Goal: Task Accomplishment & Management: Use online tool/utility

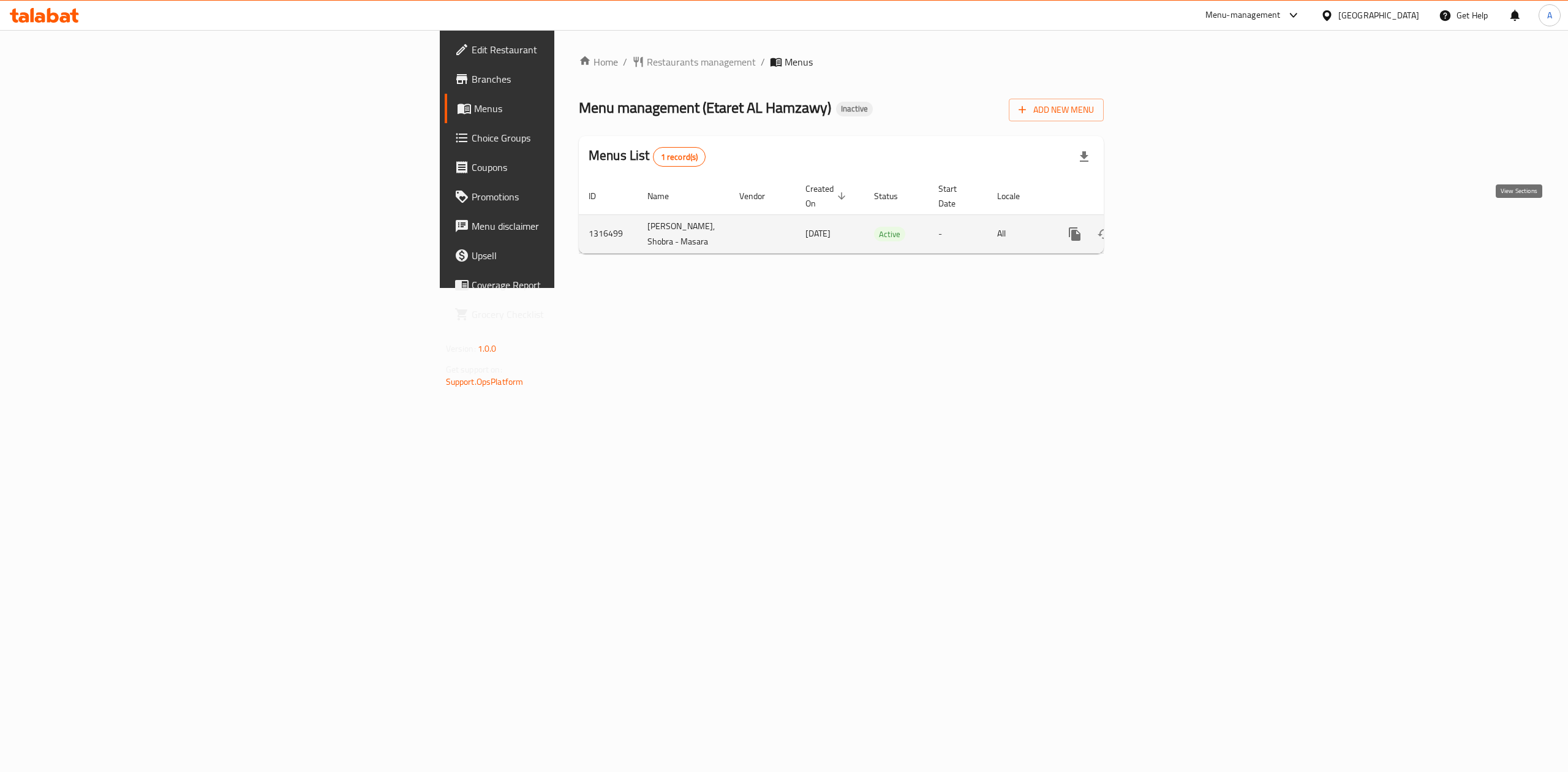
click at [1178, 219] on link "enhanced table" at bounding box center [1163, 234] width 29 height 29
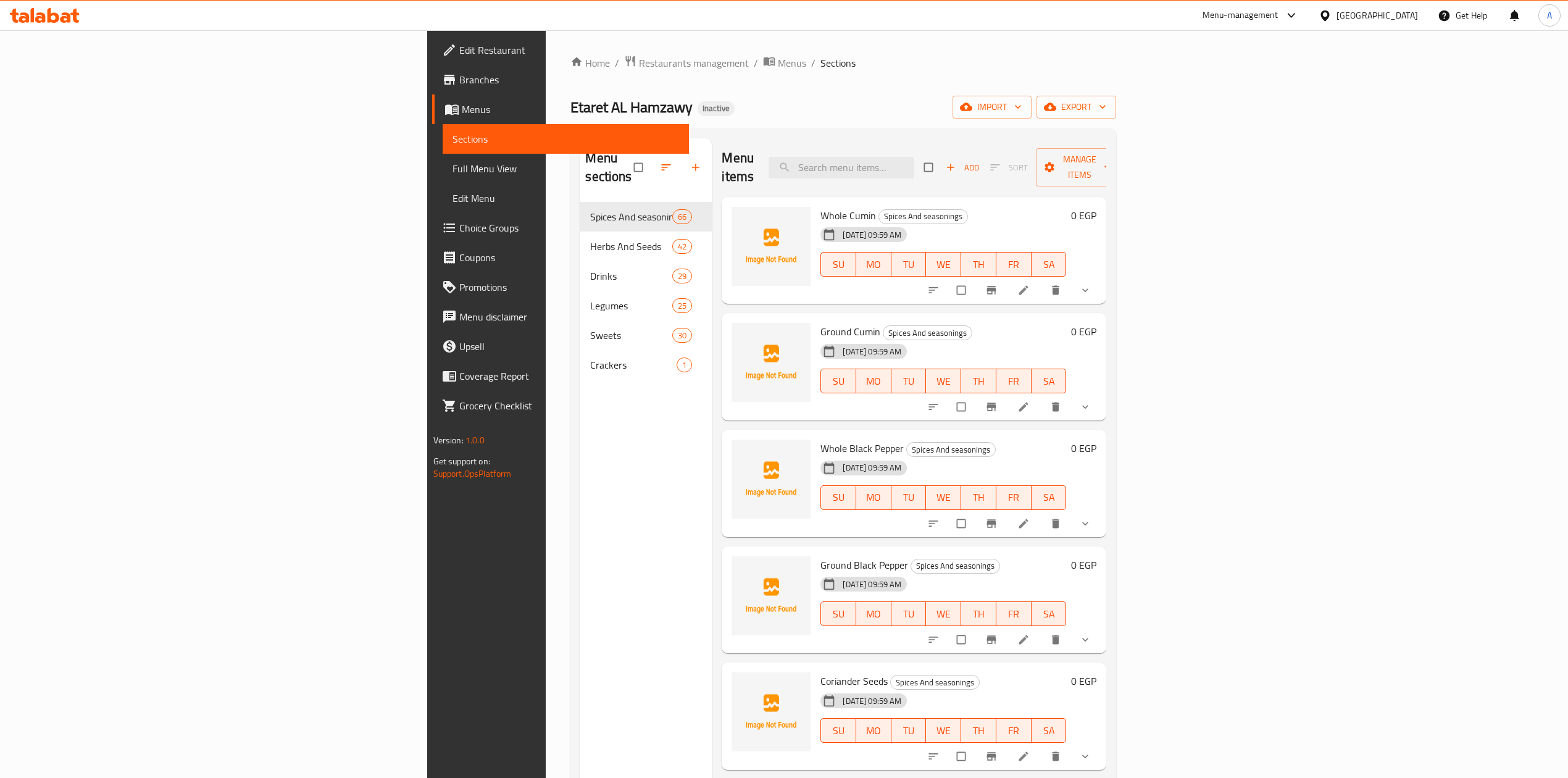
drag, startPoint x: 203, startPoint y: 173, endPoint x: 921, endPoint y: 1, distance: 738.3
click at [453, 173] on span "Full Menu View" at bounding box center [566, 169] width 226 height 15
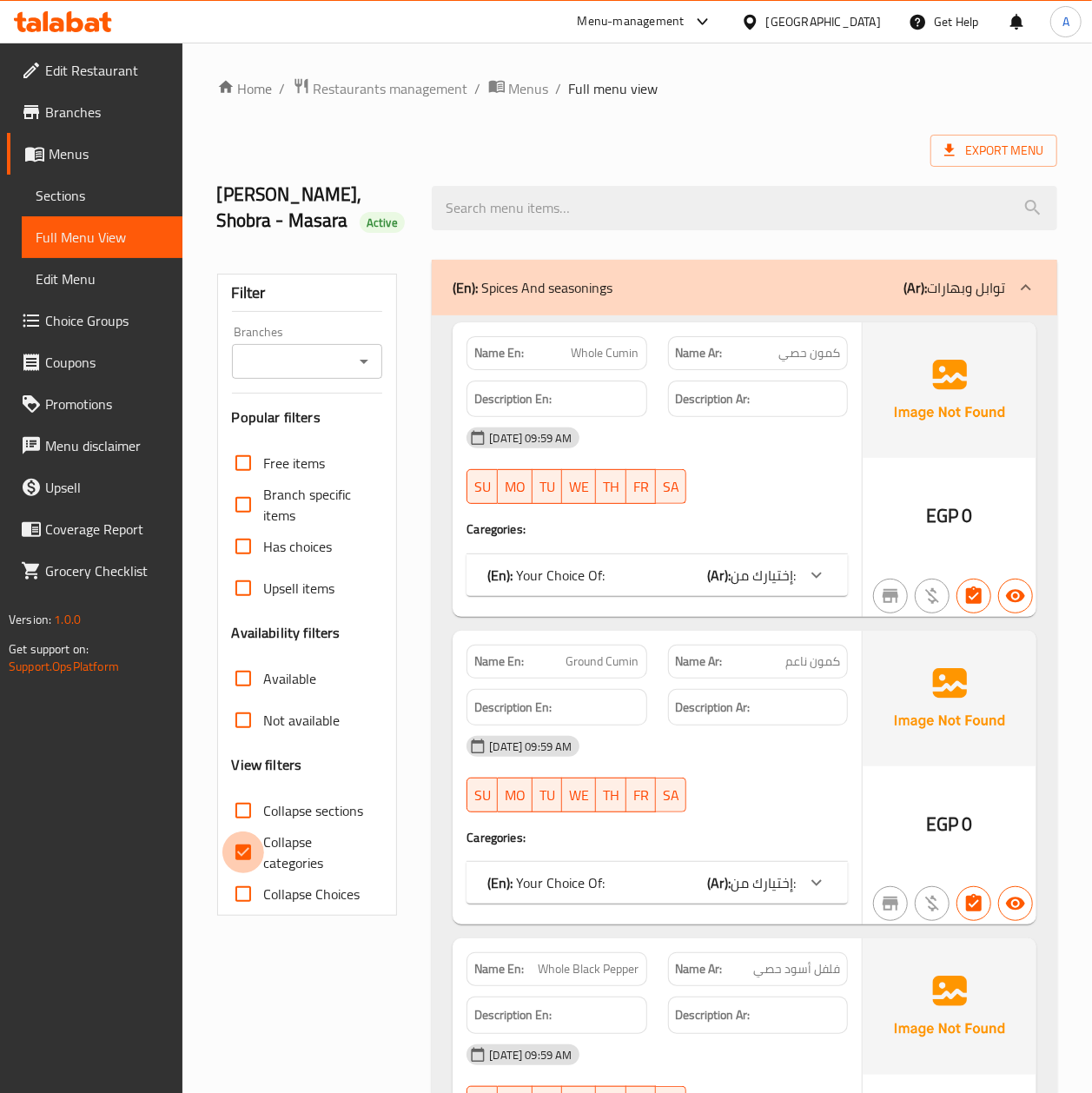
click at [234, 855] on input "Collapse categories" at bounding box center [243, 852] width 42 height 42
checkbox input "false"
click at [233, 811] on input "Collapse sections" at bounding box center [243, 810] width 42 height 42
checkbox input "true"
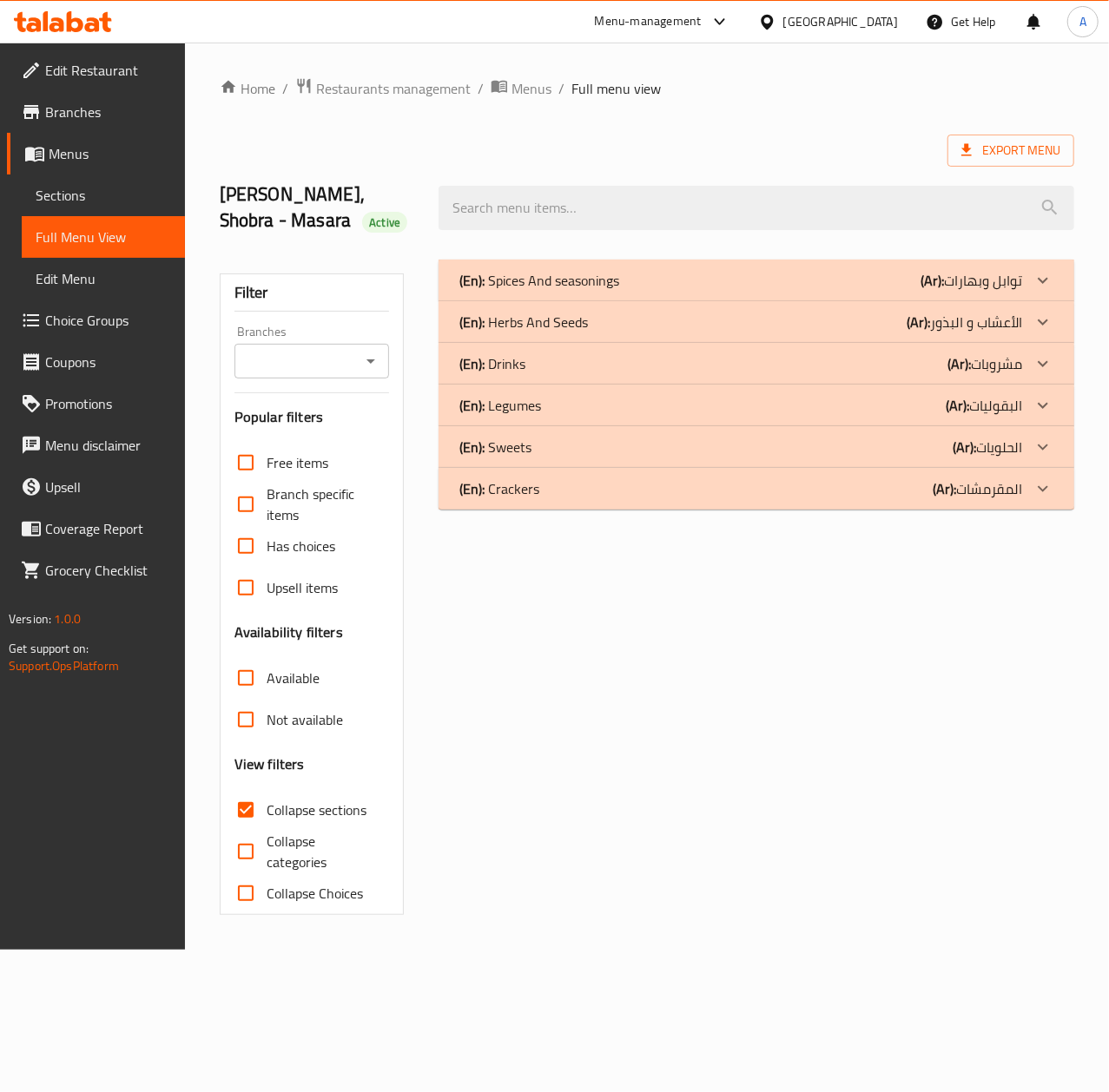
click at [970, 282] on p "(Ar): توابل وبهارات" at bounding box center [971, 280] width 102 height 21
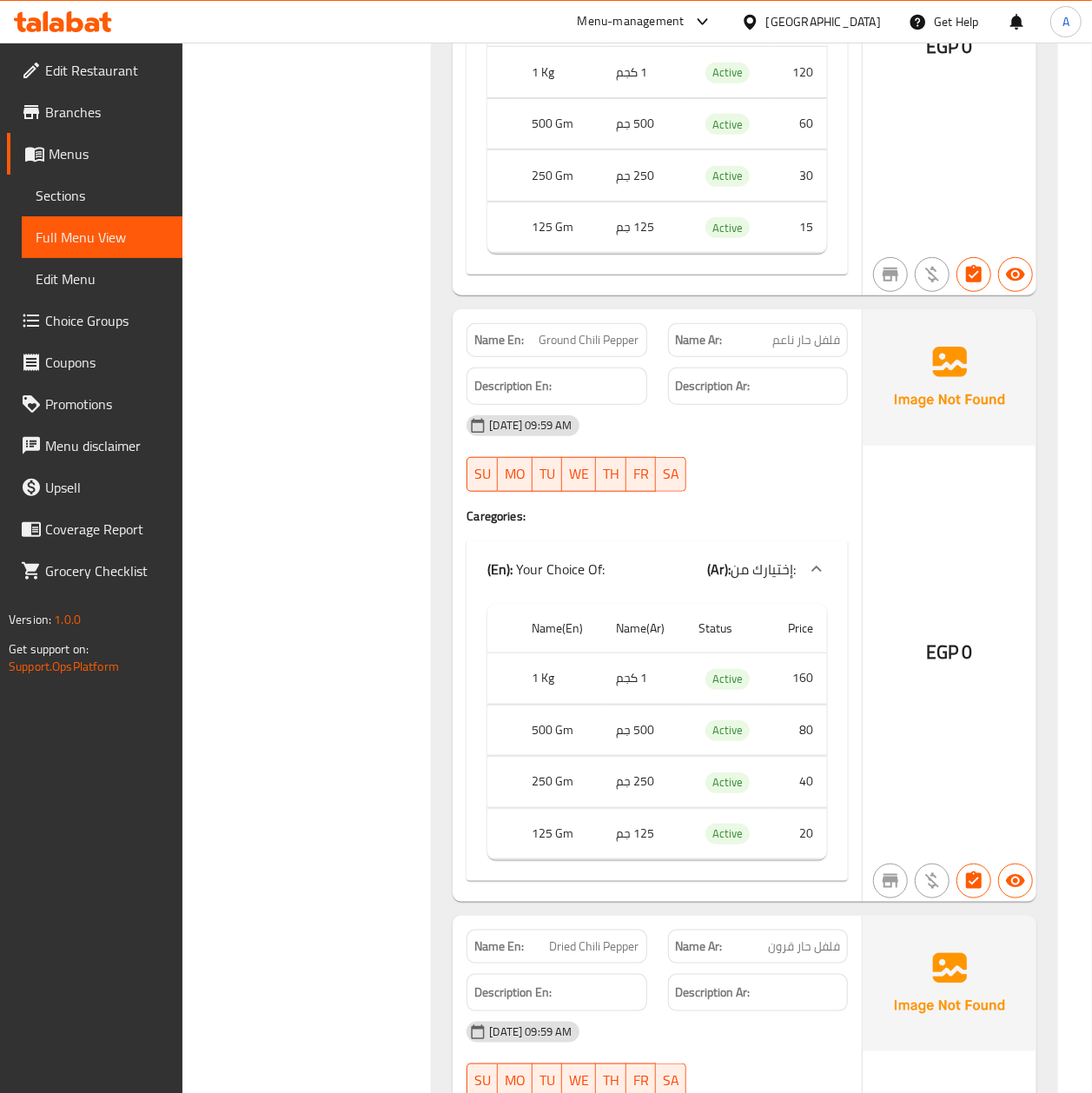
scroll to position [3707, 0]
